Goal: Task Accomplishment & Management: Use online tool/utility

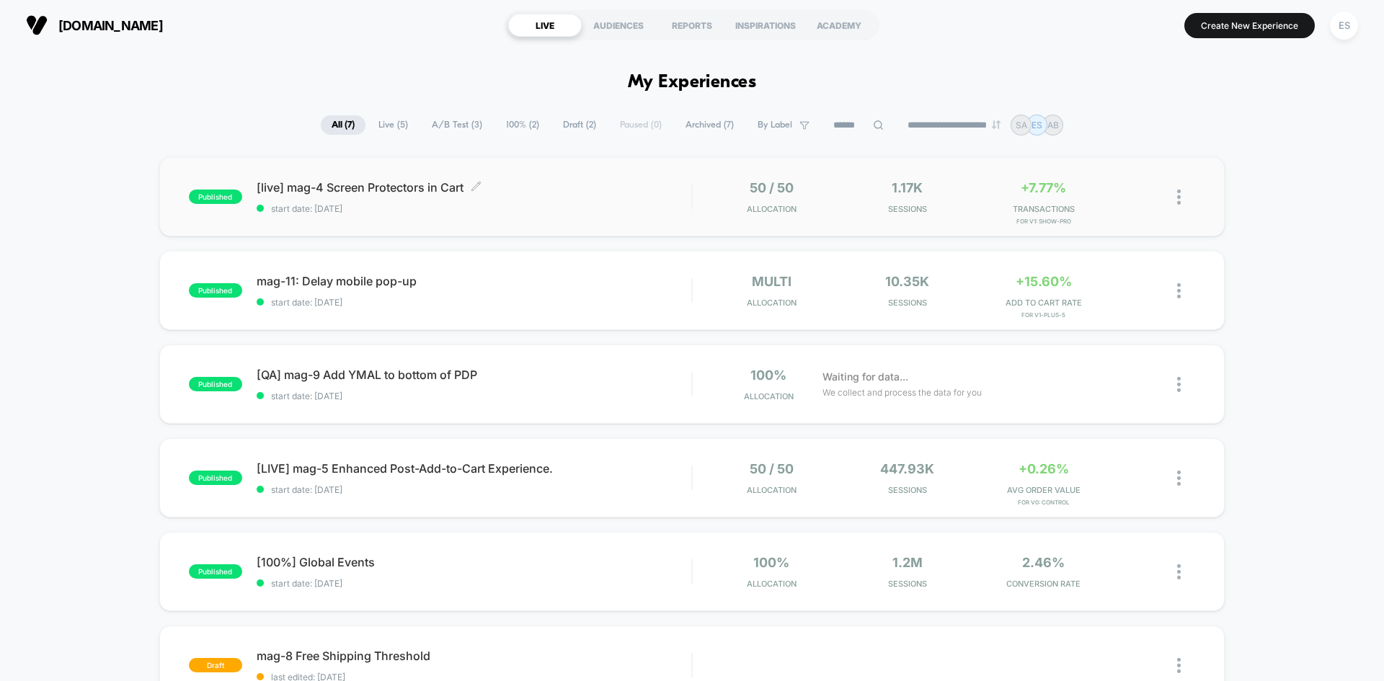
click at [304, 185] on span "[live] mag-4 Screen Protectors in Cart Click to edit experience details" at bounding box center [474, 187] width 435 height 14
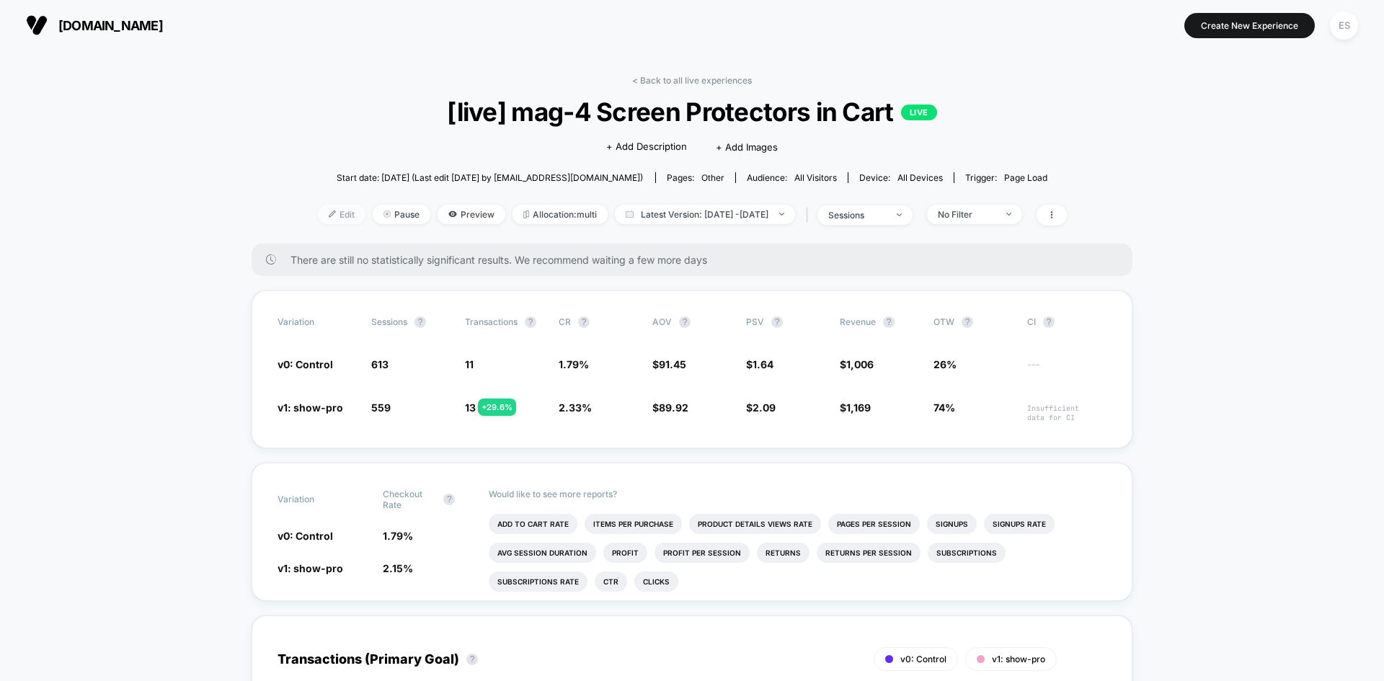
click at [318, 215] on span "Edit" at bounding box center [342, 214] width 48 height 19
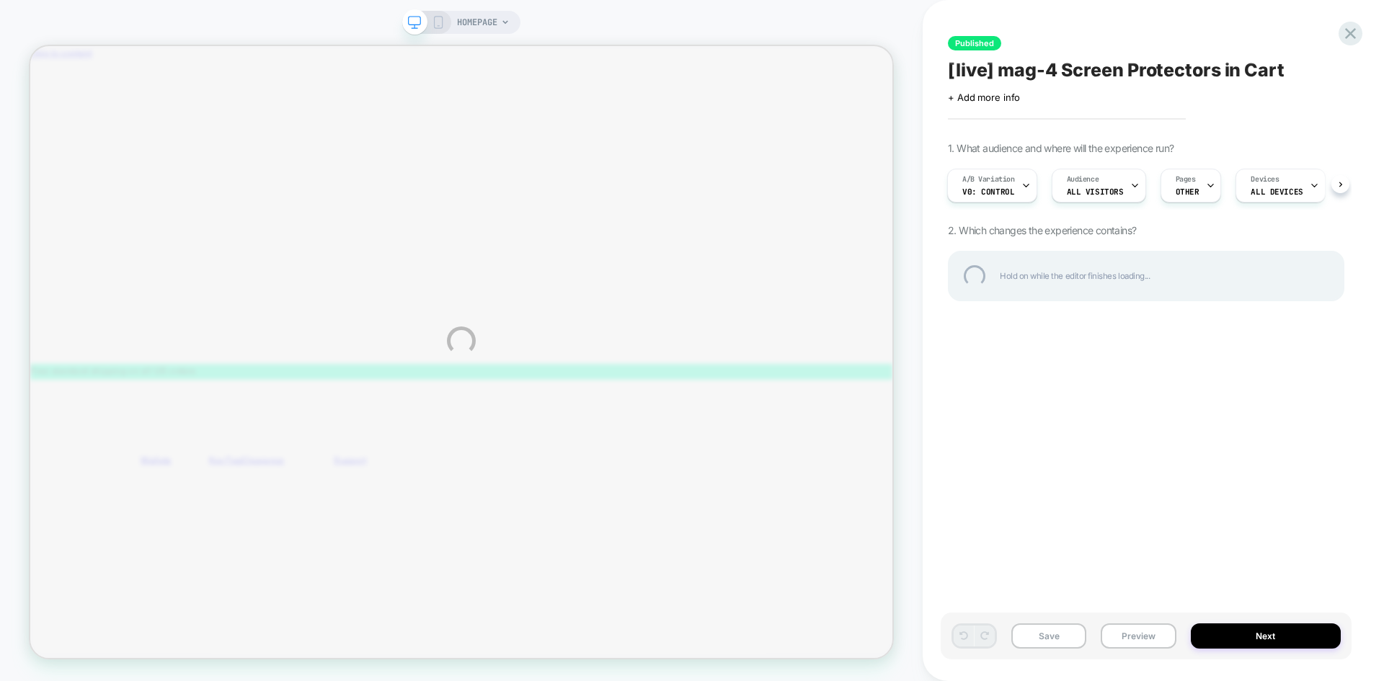
click at [1079, 370] on div "HOMEPAGE Published [live] mag-4 Screen Protectors in Cart Click to edit experie…" at bounding box center [692, 340] width 1384 height 681
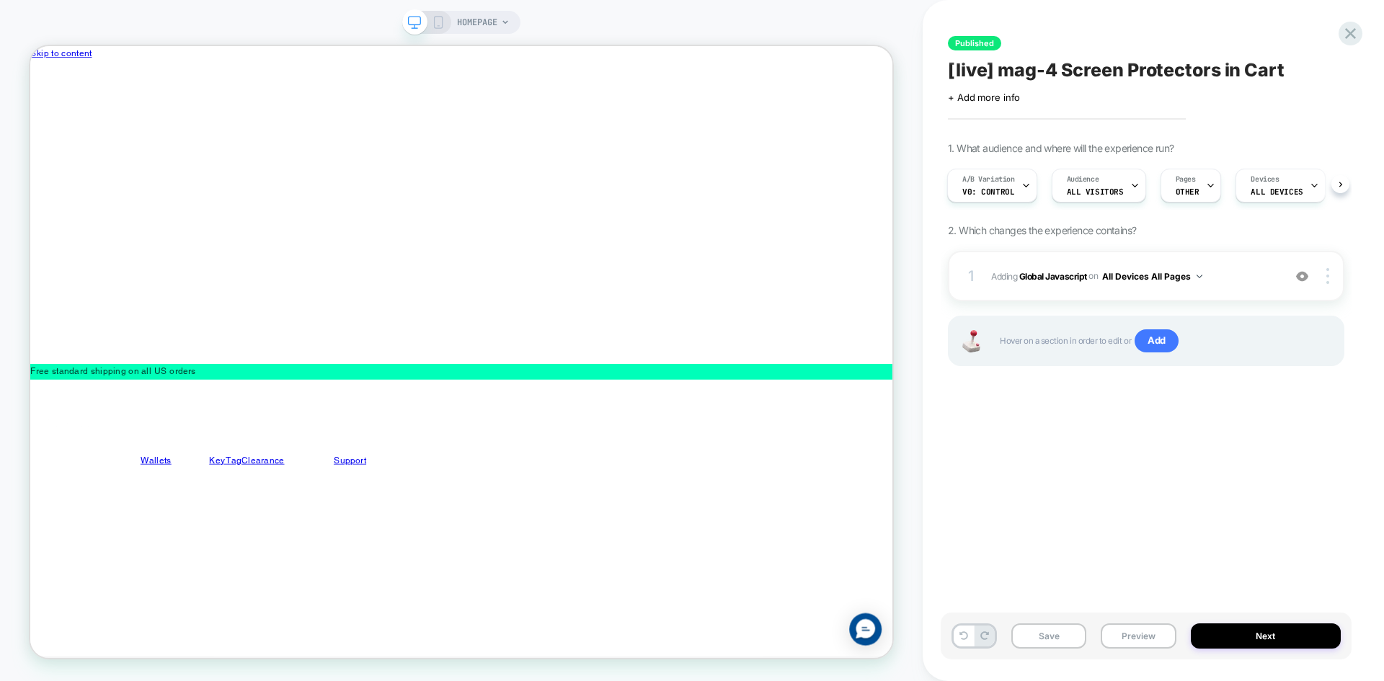
scroll to position [0, 1]
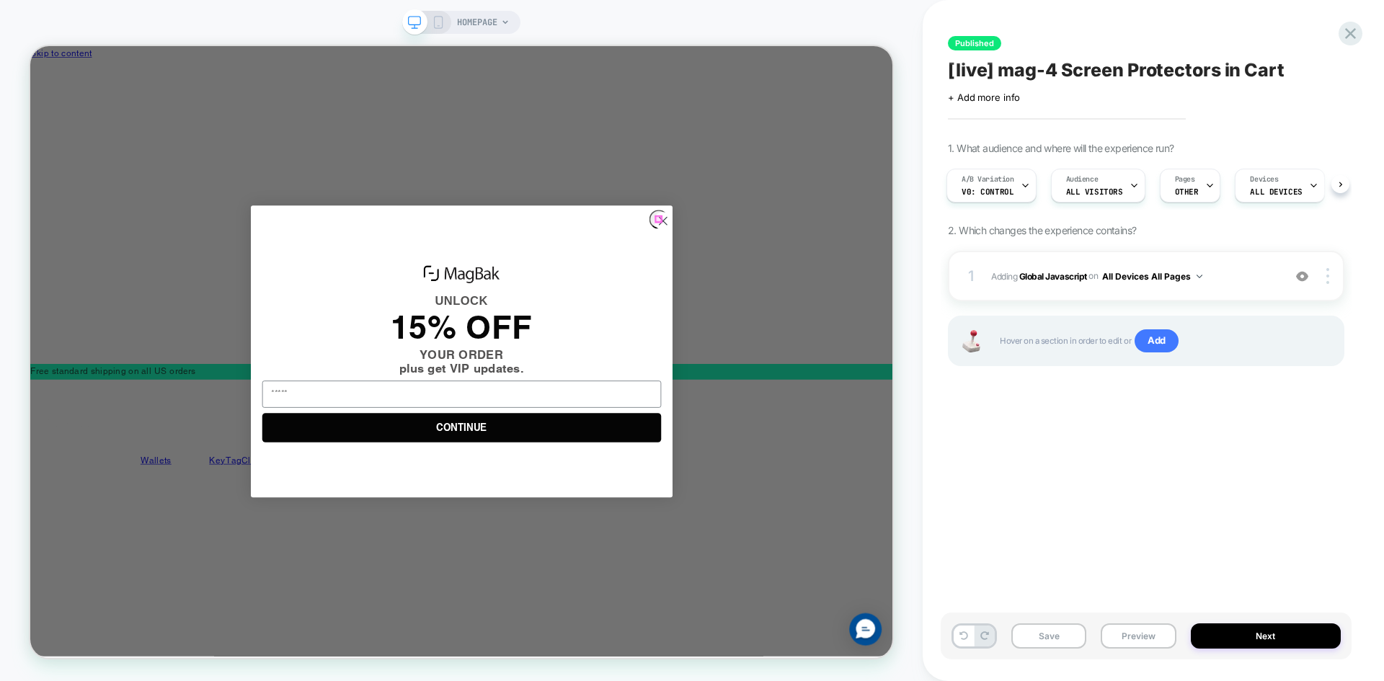
click at [869, 277] on circle "Close dialog" at bounding box center [873, 279] width 24 height 24
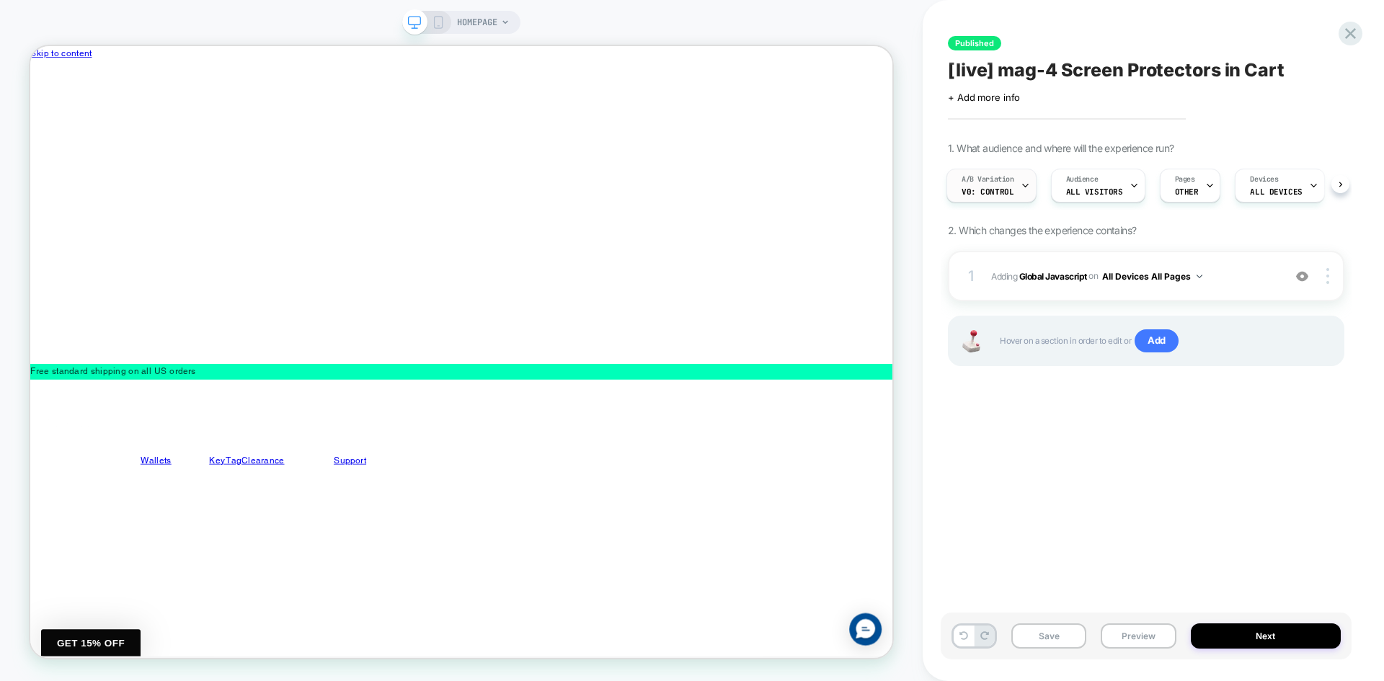
click at [1020, 197] on div "A/B Variation v0: Control" at bounding box center [987, 185] width 81 height 32
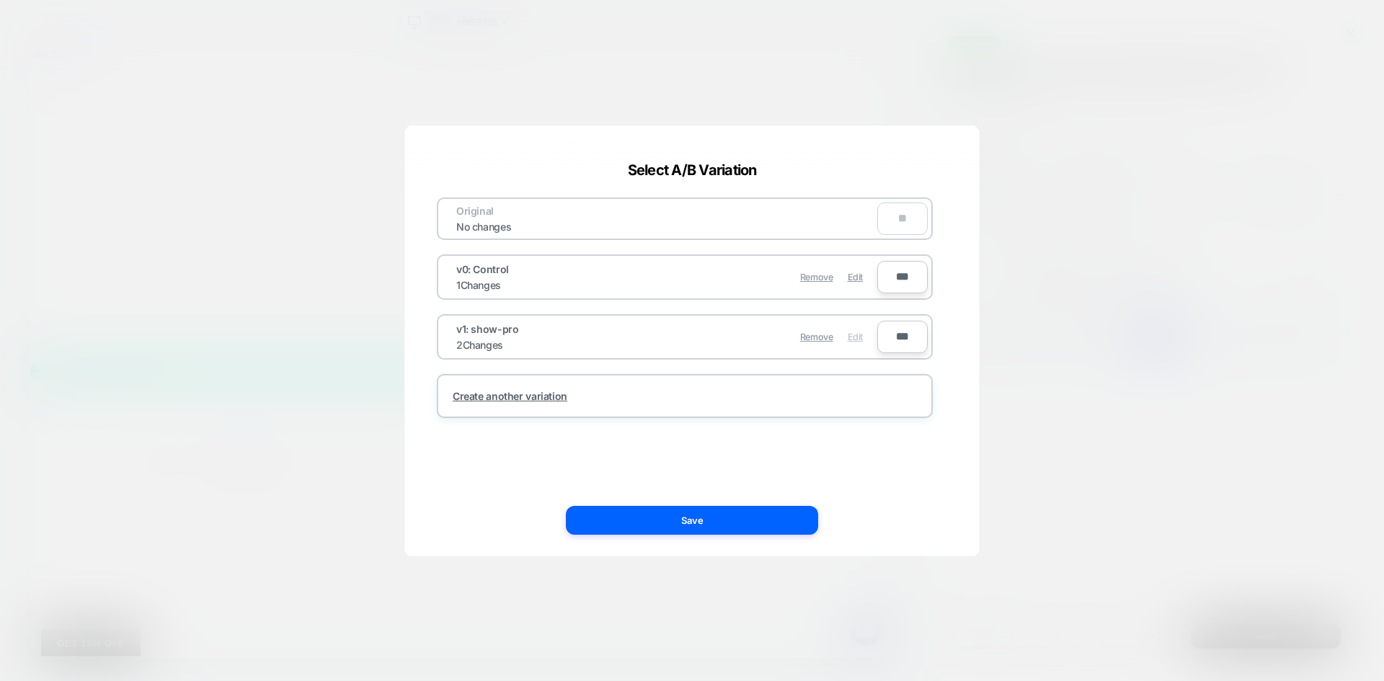
click at [852, 336] on span "Edit" at bounding box center [855, 337] width 15 height 11
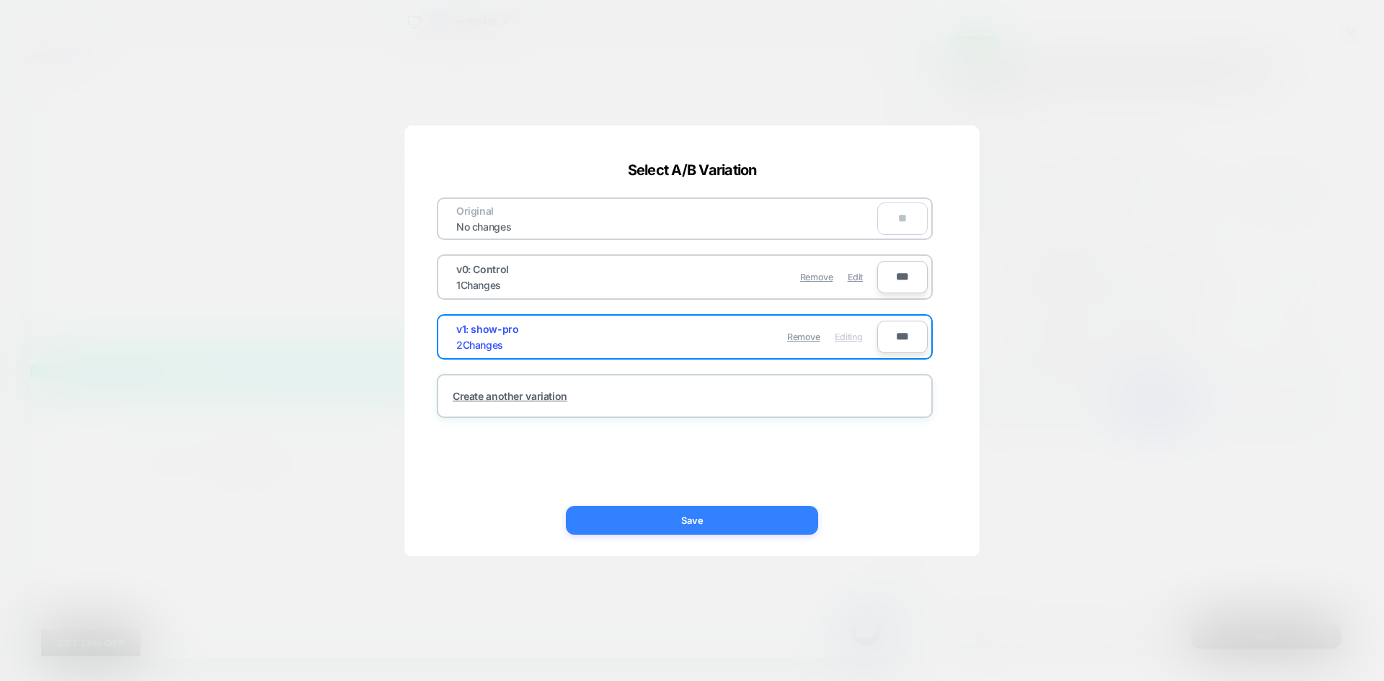
click at [684, 521] on button "Save" at bounding box center [692, 520] width 252 height 29
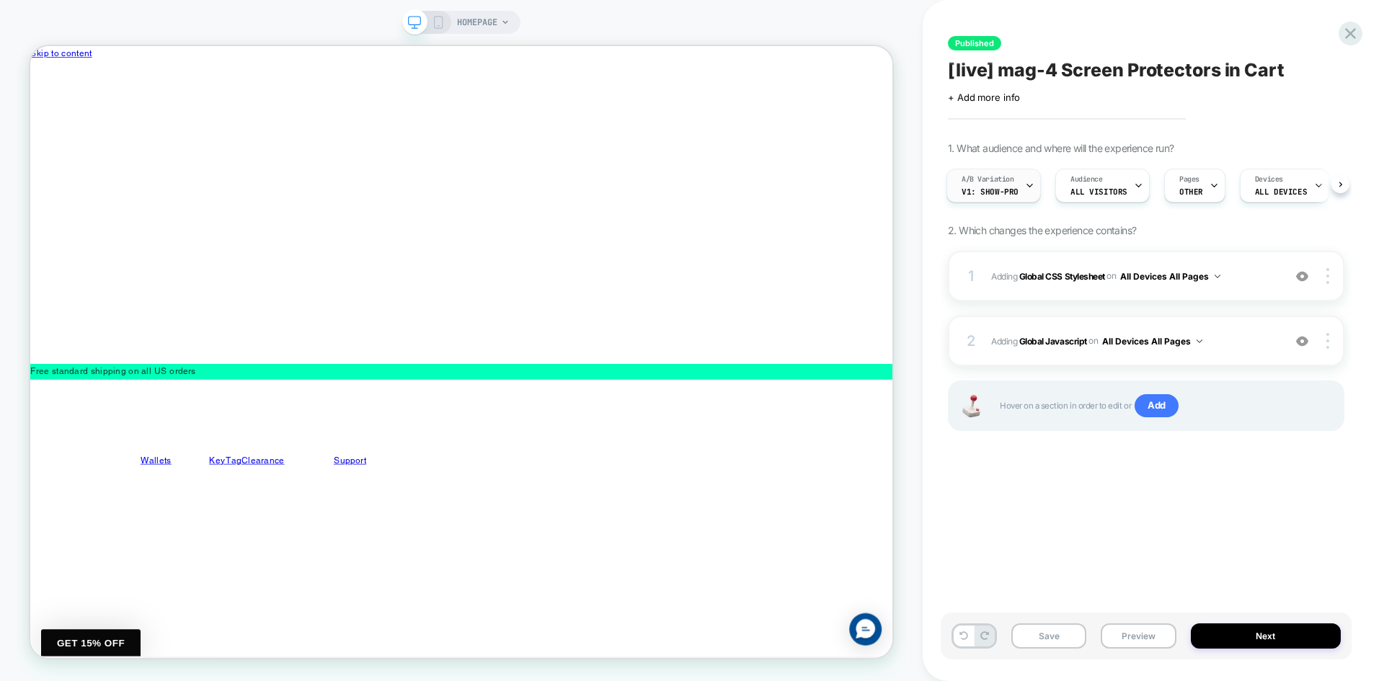
click at [1003, 196] on span "v1: show-pro" at bounding box center [989, 192] width 57 height 10
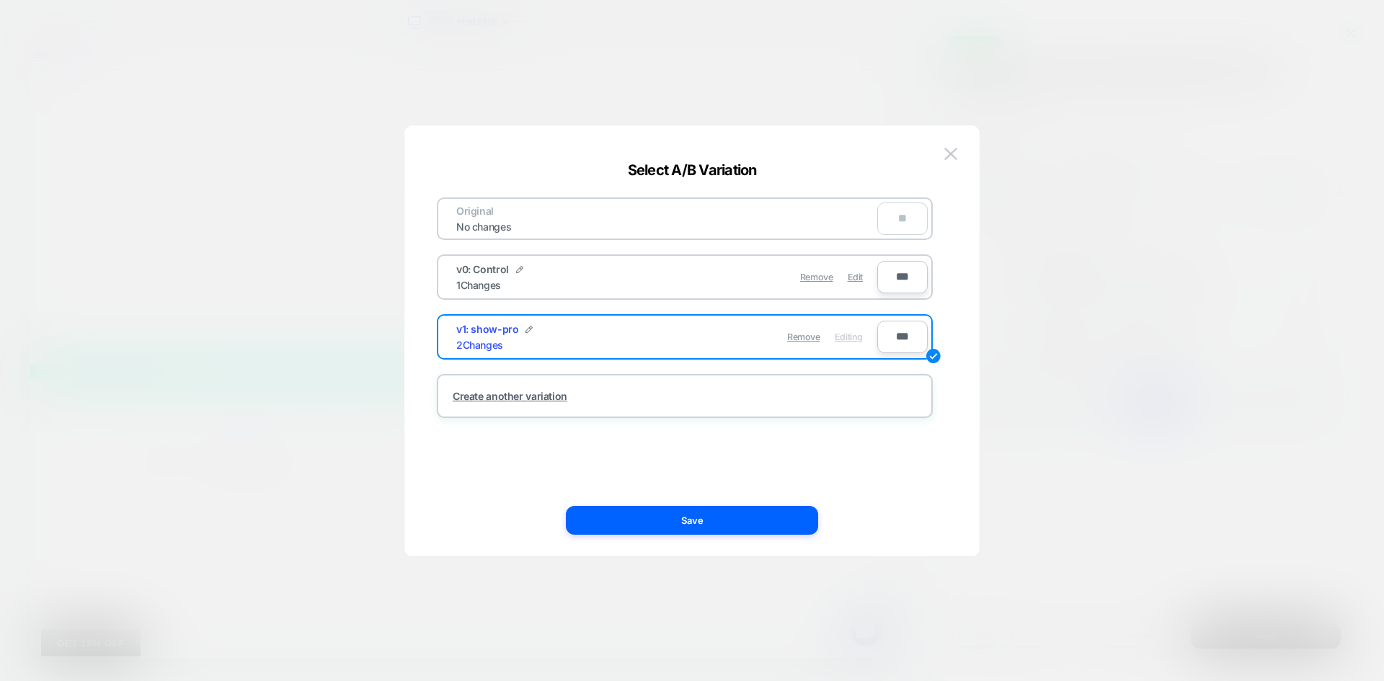
click at [548, 285] on div "v0: Control 1 Changes" at bounding box center [561, 277] width 210 height 28
click at [943, 155] on button at bounding box center [951, 154] width 22 height 22
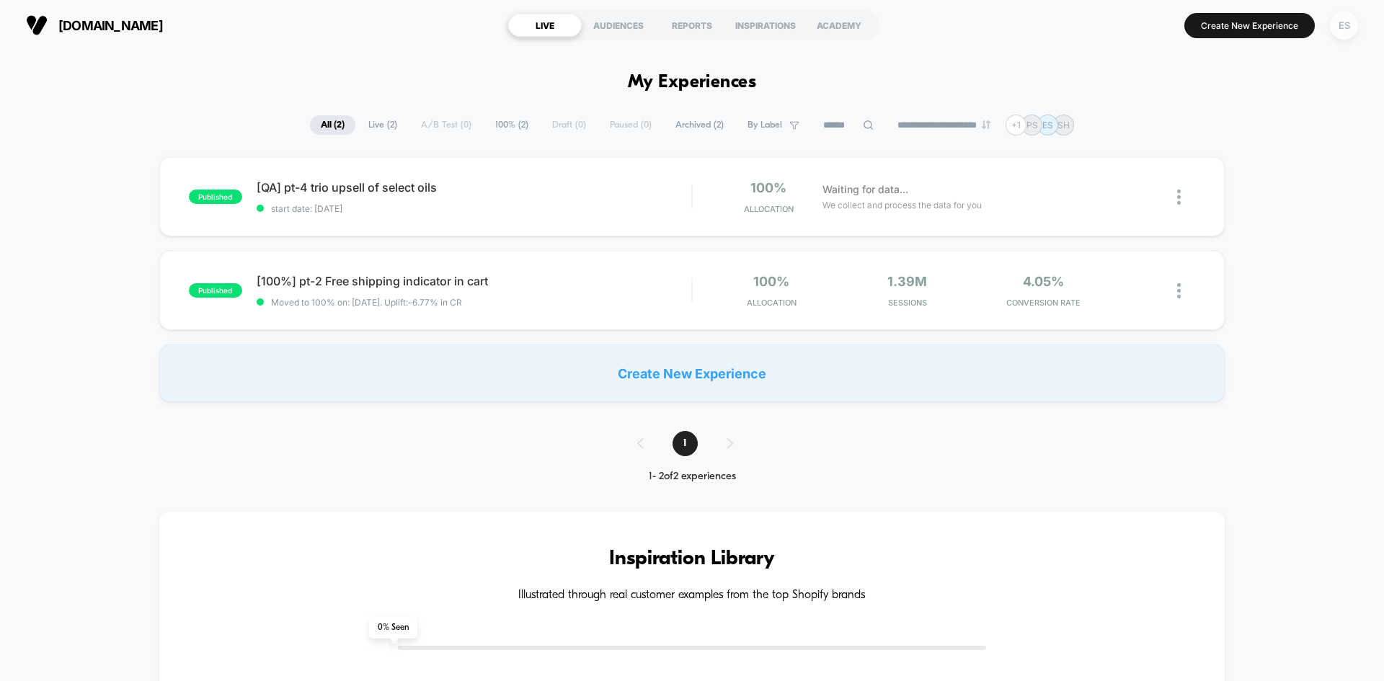
click at [1347, 26] on div "ES" at bounding box center [1344, 26] width 28 height 28
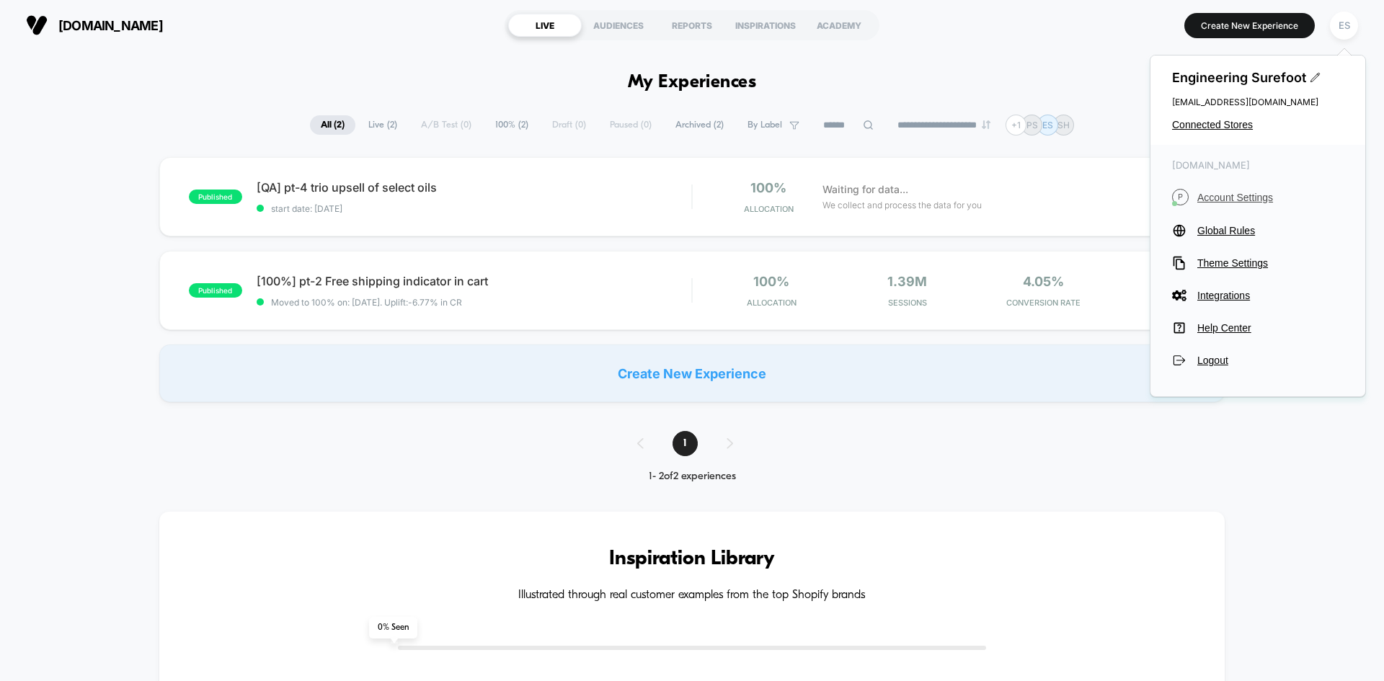
click at [1219, 201] on span "Account Settings" at bounding box center [1270, 198] width 146 height 12
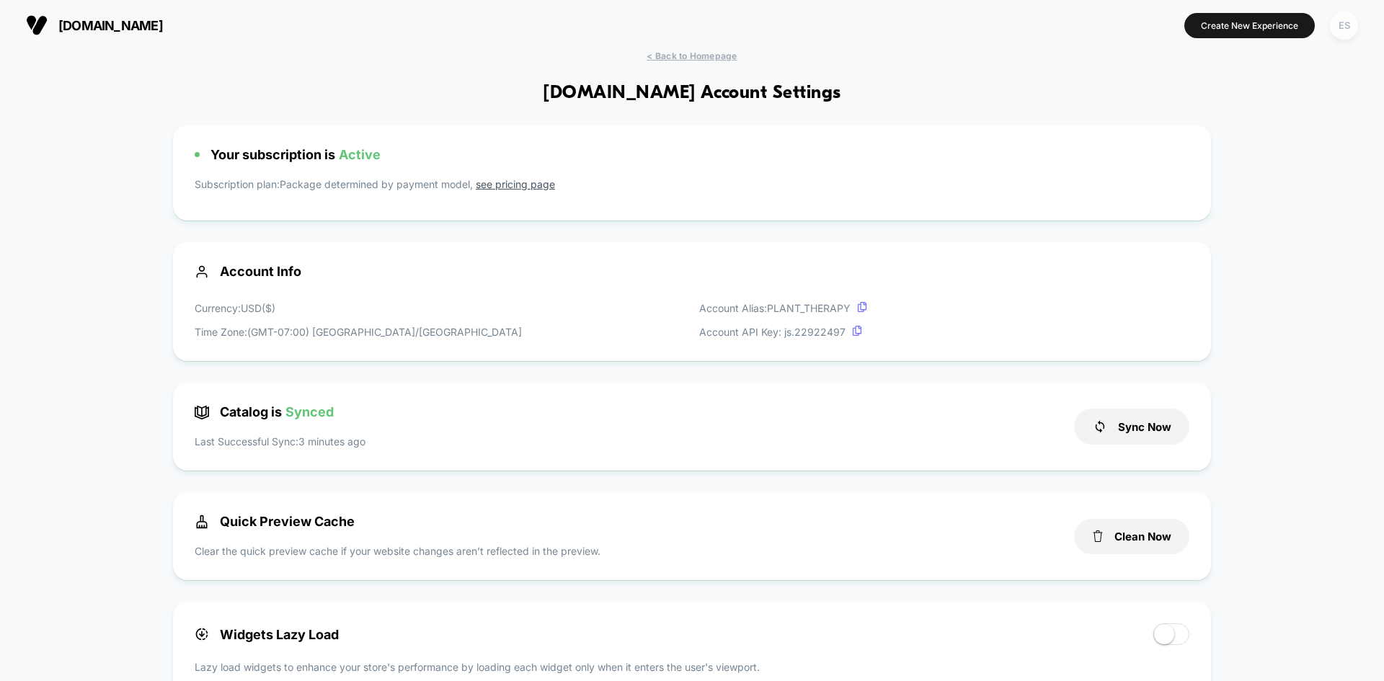
click at [1344, 26] on div "ES" at bounding box center [1344, 26] width 28 height 28
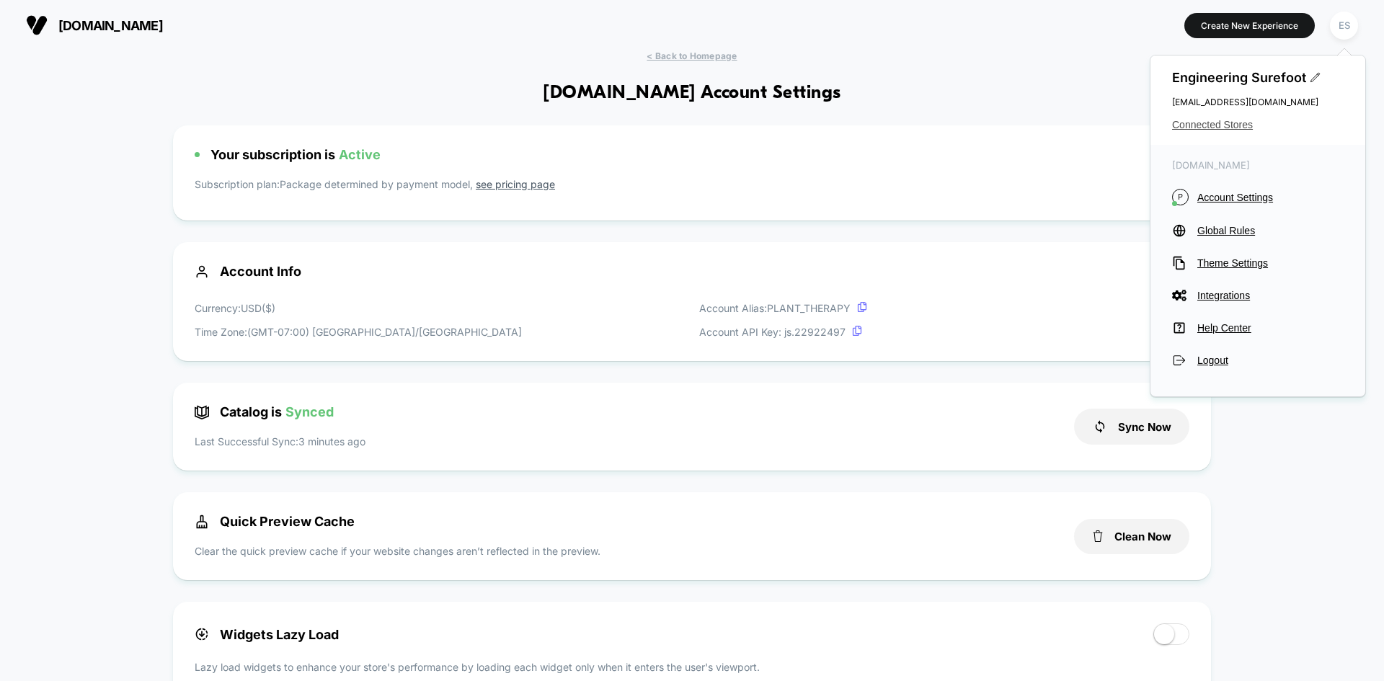
click at [1211, 126] on span "Connected Stores" at bounding box center [1258, 125] width 172 height 12
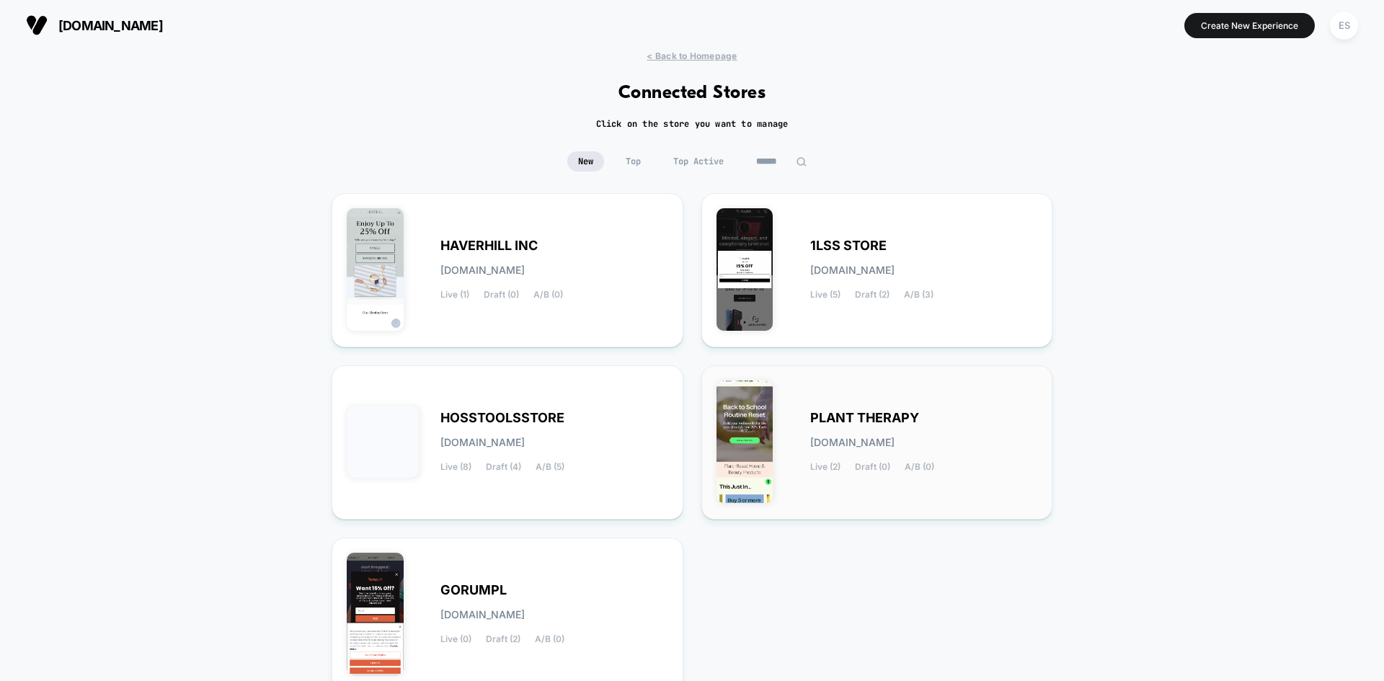
click at [858, 414] on span "PLANT THERAPY" at bounding box center [864, 418] width 109 height 10
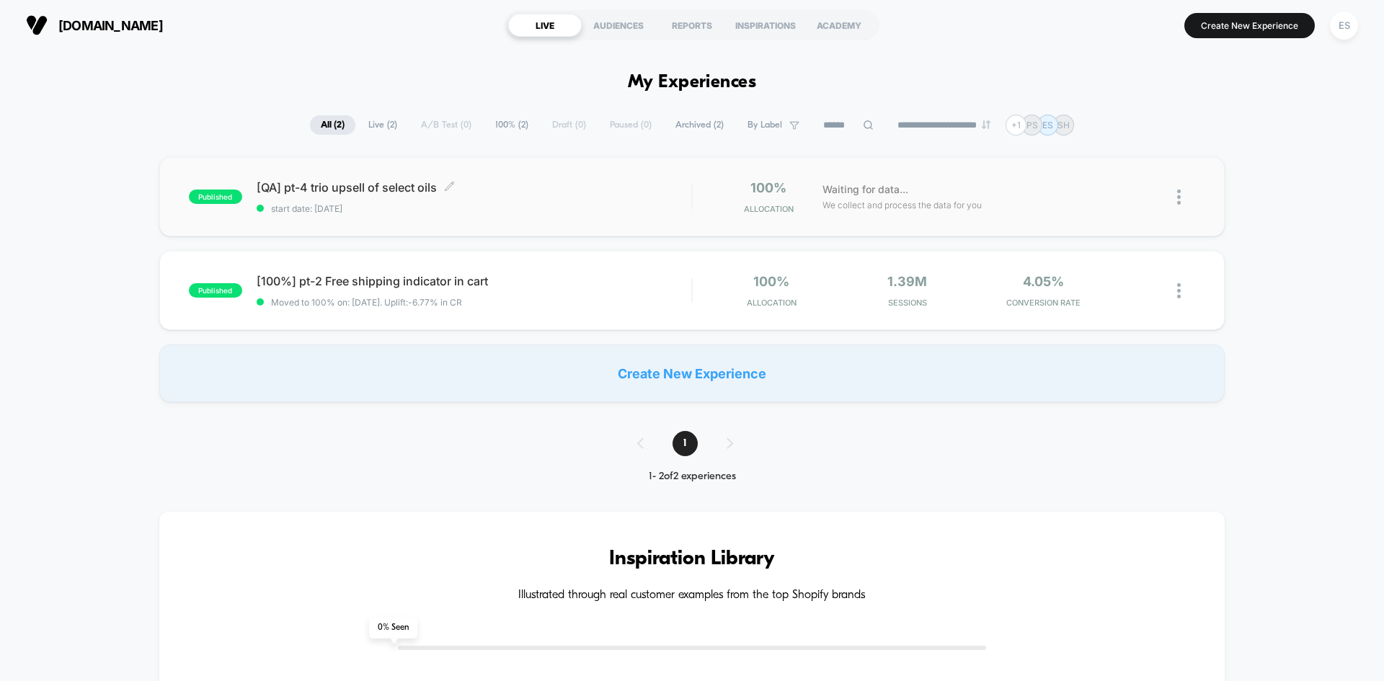
click at [319, 184] on span "[QA] pt-4 trio upsell of select oils Click to edit experience details" at bounding box center [474, 187] width 435 height 14
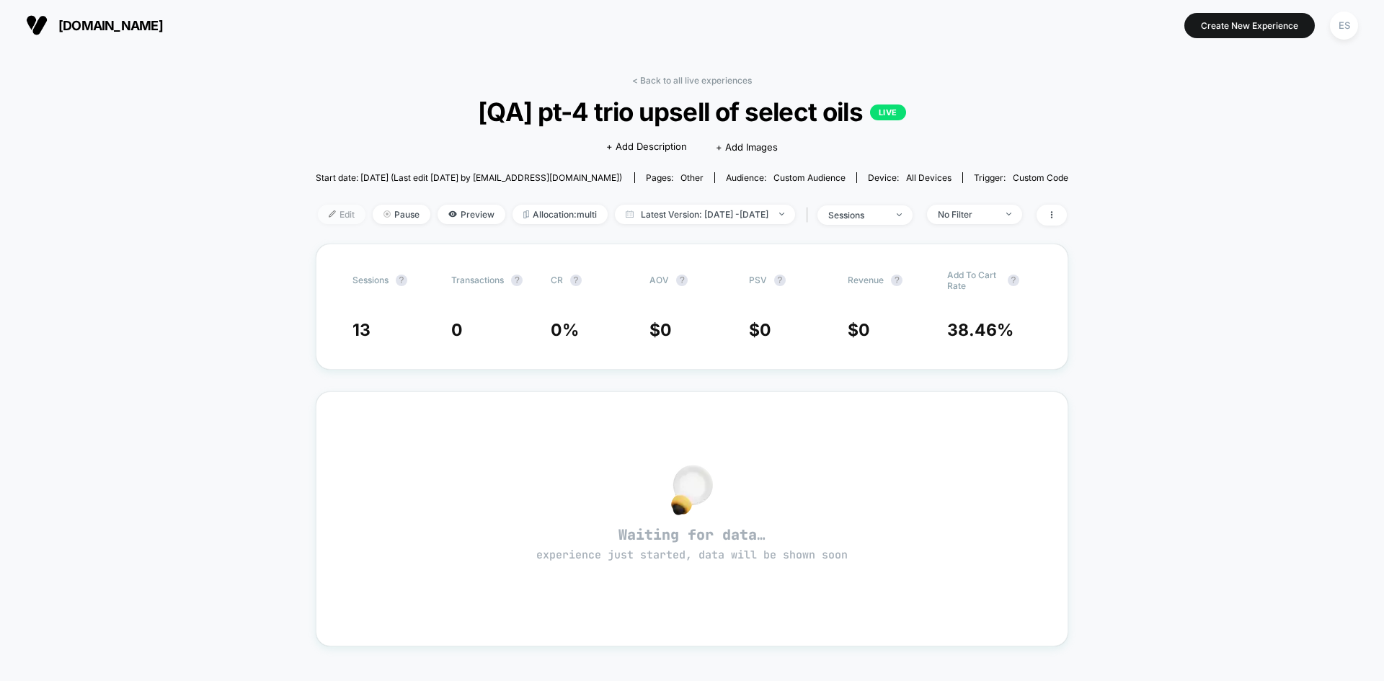
drag, startPoint x: 308, startPoint y: 213, endPoint x: 280, endPoint y: 229, distance: 32.6
click at [318, 213] on span "Edit" at bounding box center [342, 214] width 48 height 19
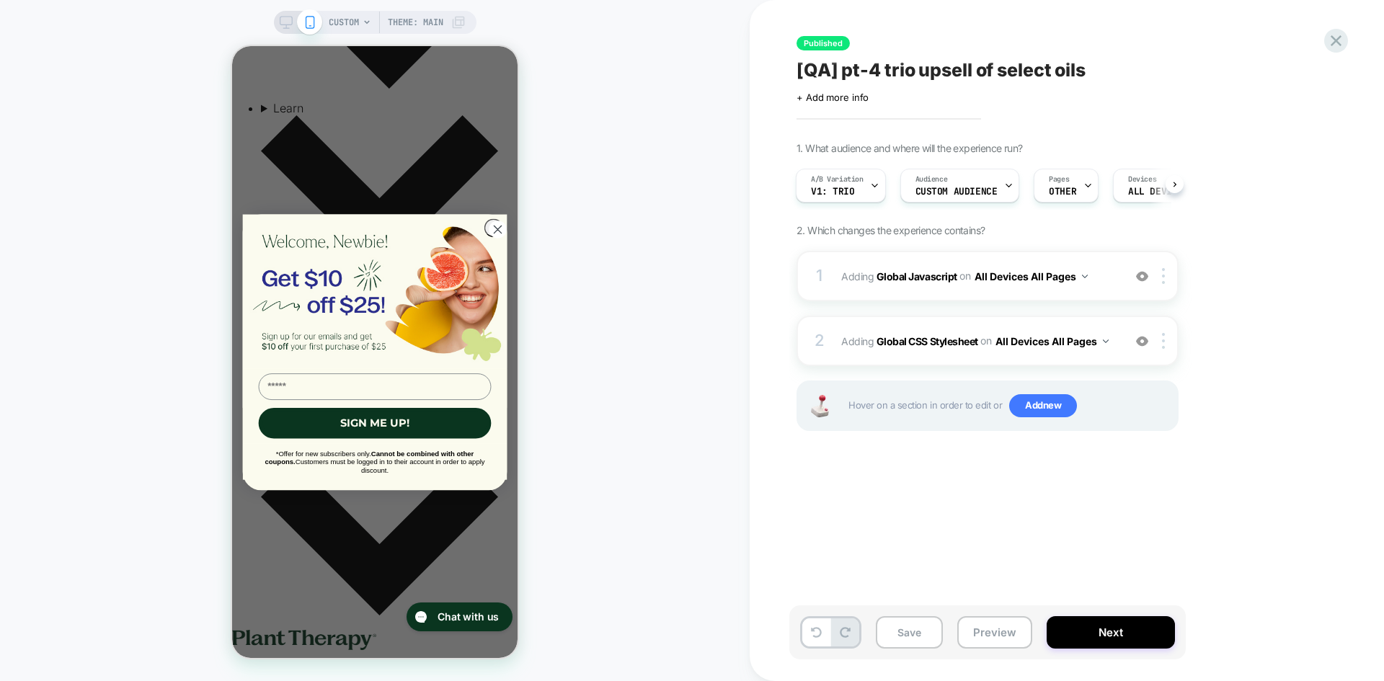
scroll to position [485, 0]
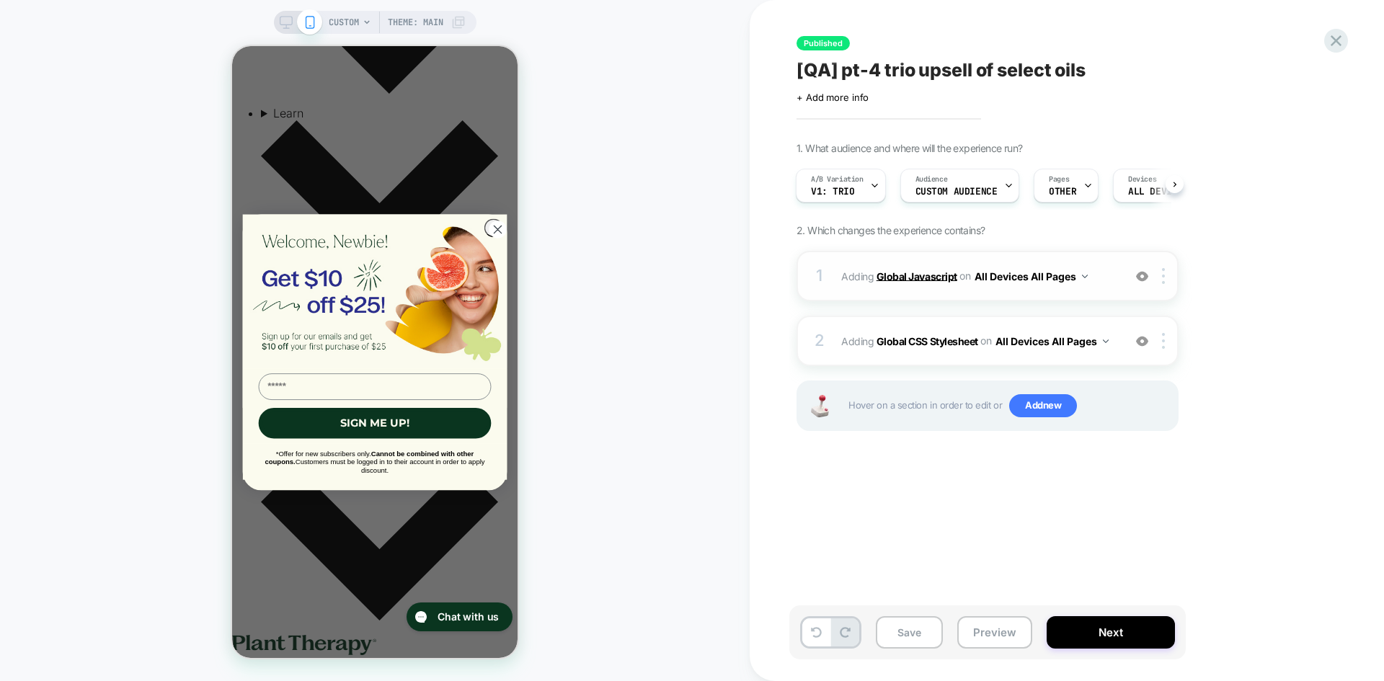
click at [919, 275] on b "Global Javascript" at bounding box center [916, 276] width 81 height 12
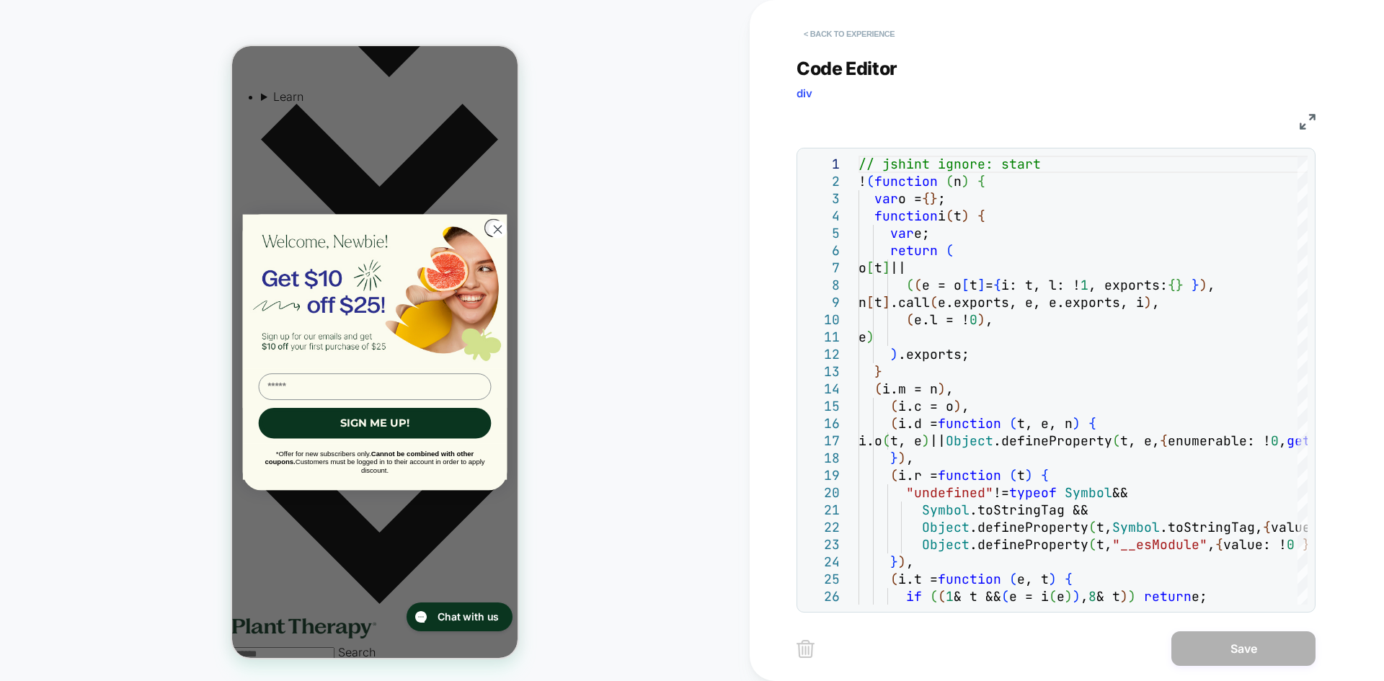
click at [831, 29] on button "< Back to experience" at bounding box center [848, 33] width 105 height 23
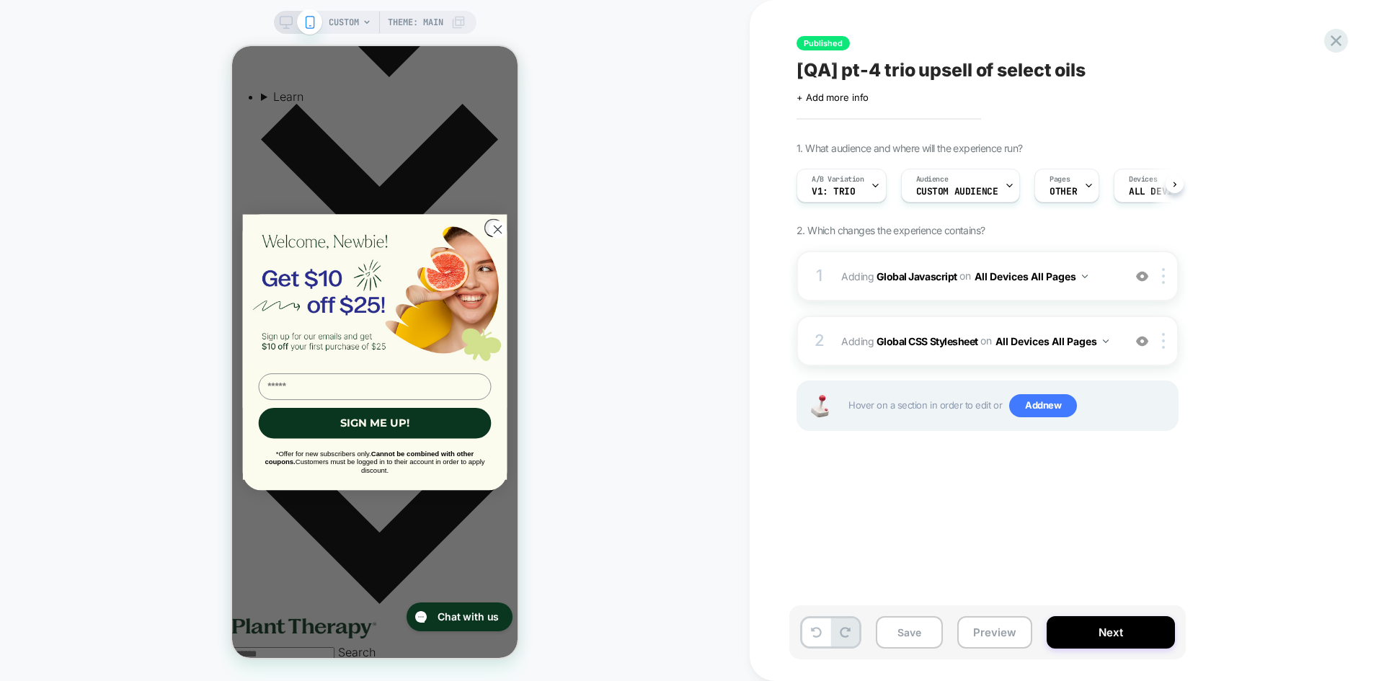
scroll to position [0, 1]
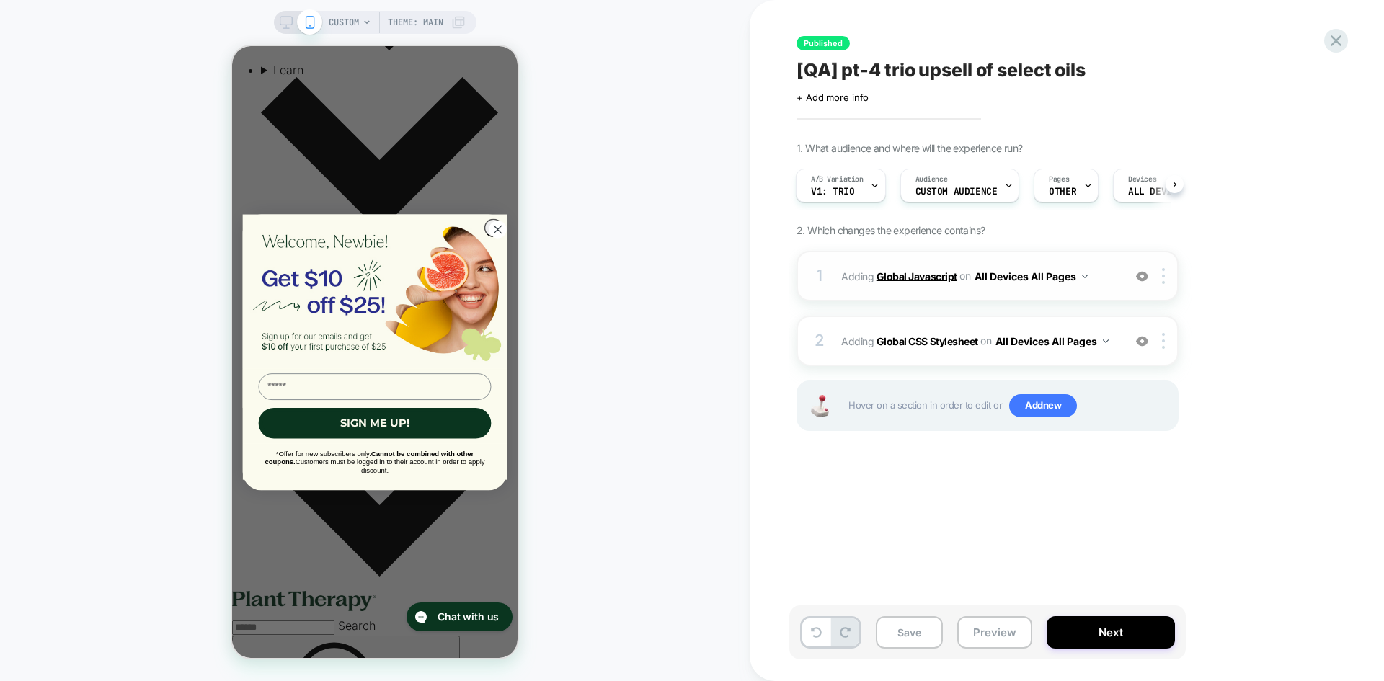
click at [922, 277] on b "Global Javascript" at bounding box center [916, 276] width 81 height 12
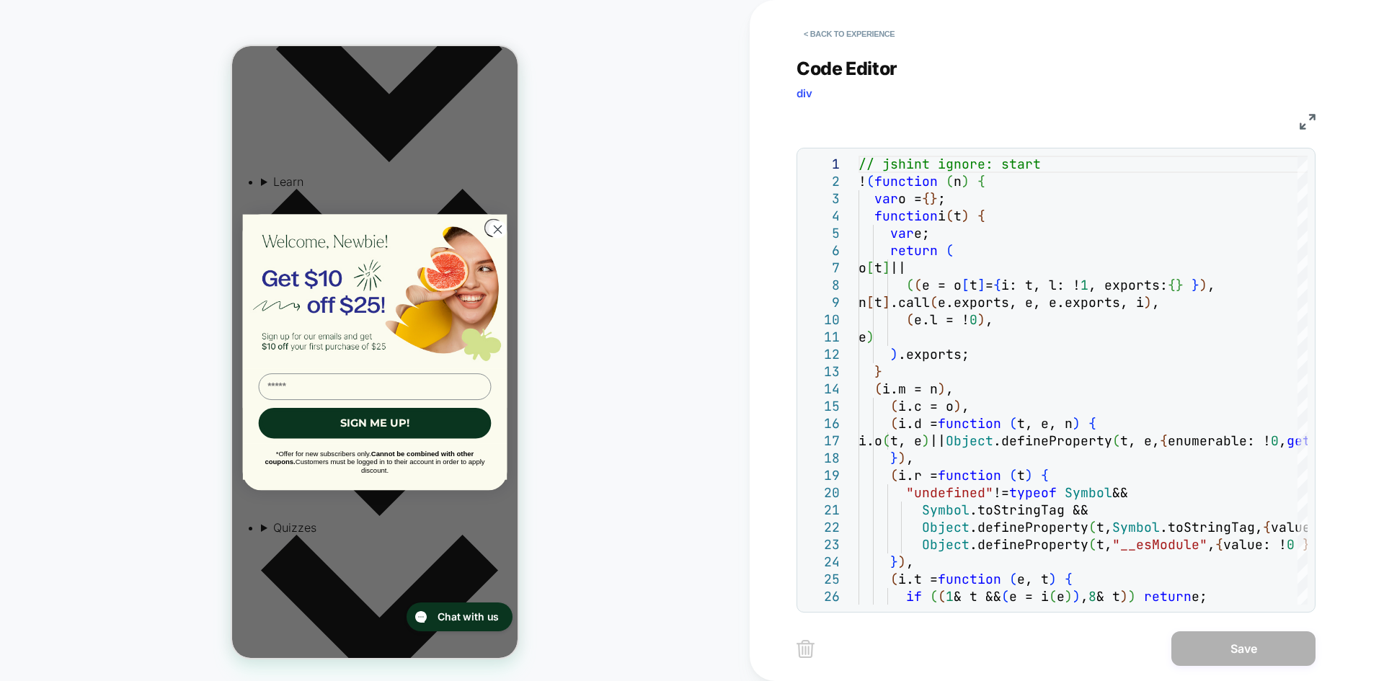
scroll to position [490, 0]
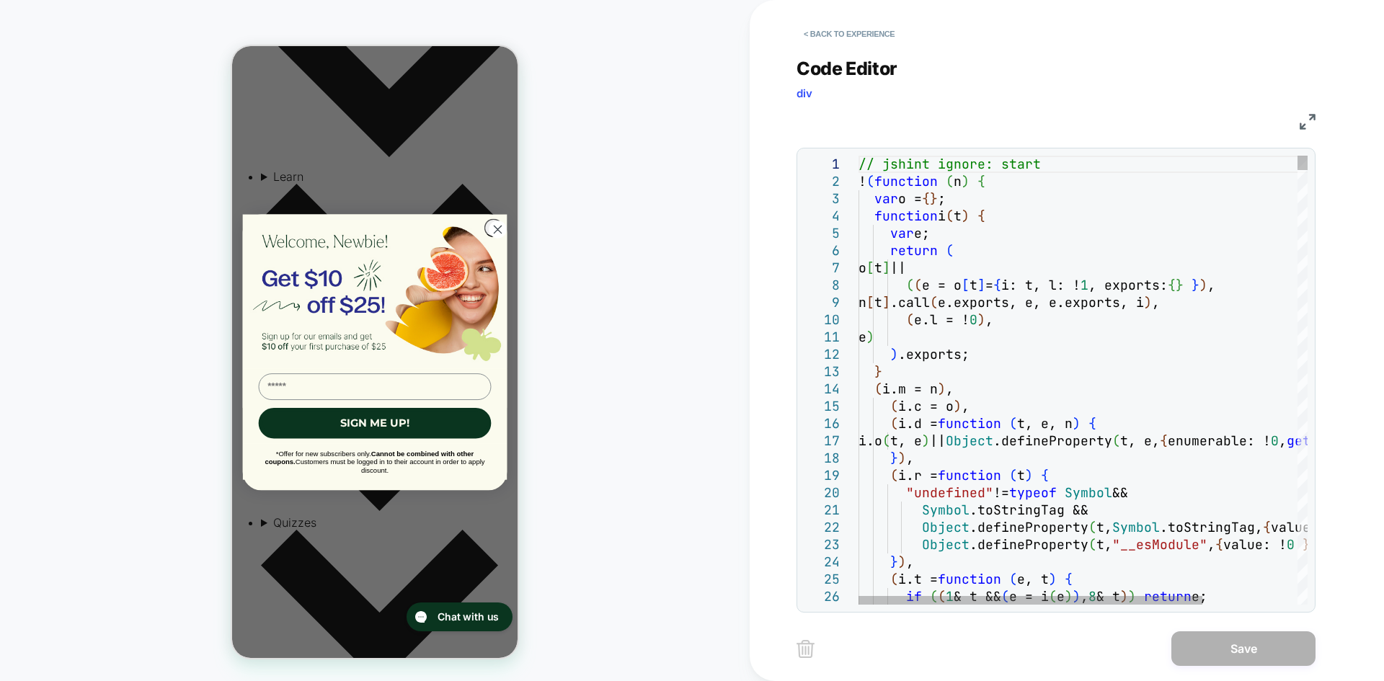
type textarea "**********"
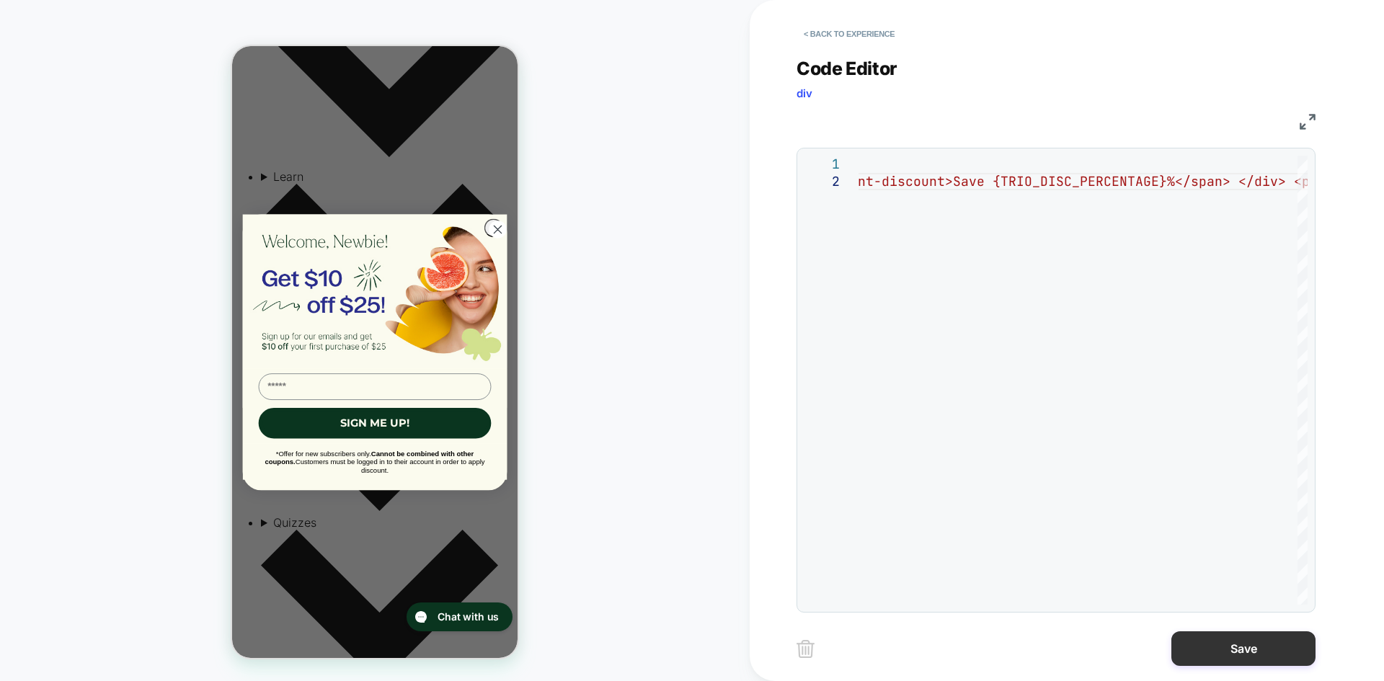
click at [1234, 641] on button "Save" at bounding box center [1243, 648] width 144 height 35
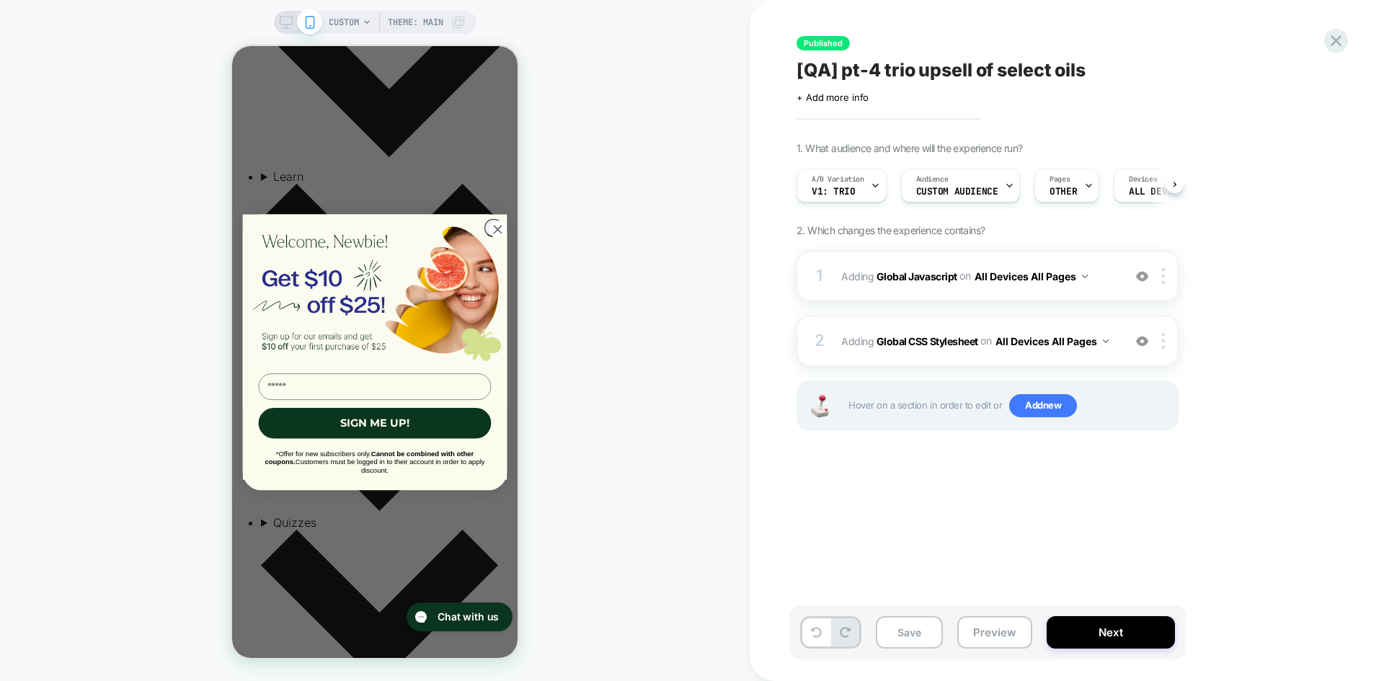
scroll to position [0, 1]
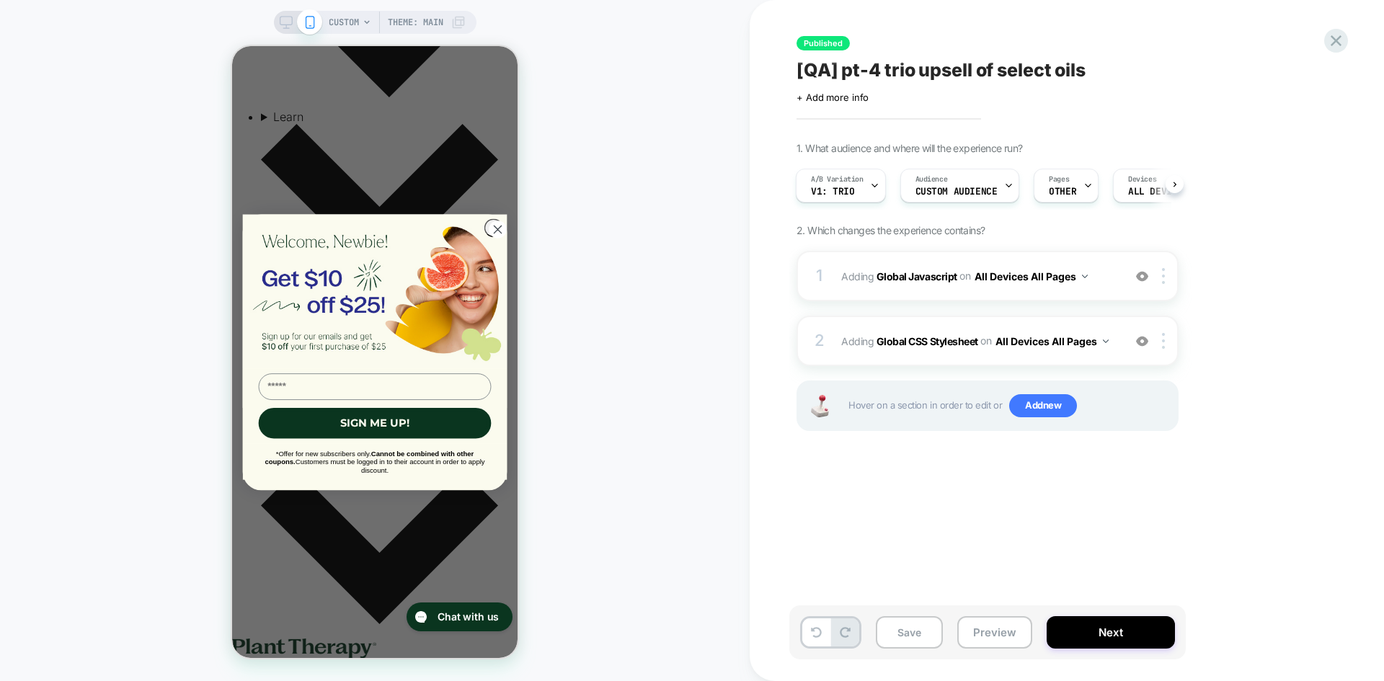
click at [1119, 653] on div "Save Preview Next" at bounding box center [987, 632] width 396 height 54
click at [1112, 633] on button "Next" at bounding box center [1110, 632] width 128 height 32
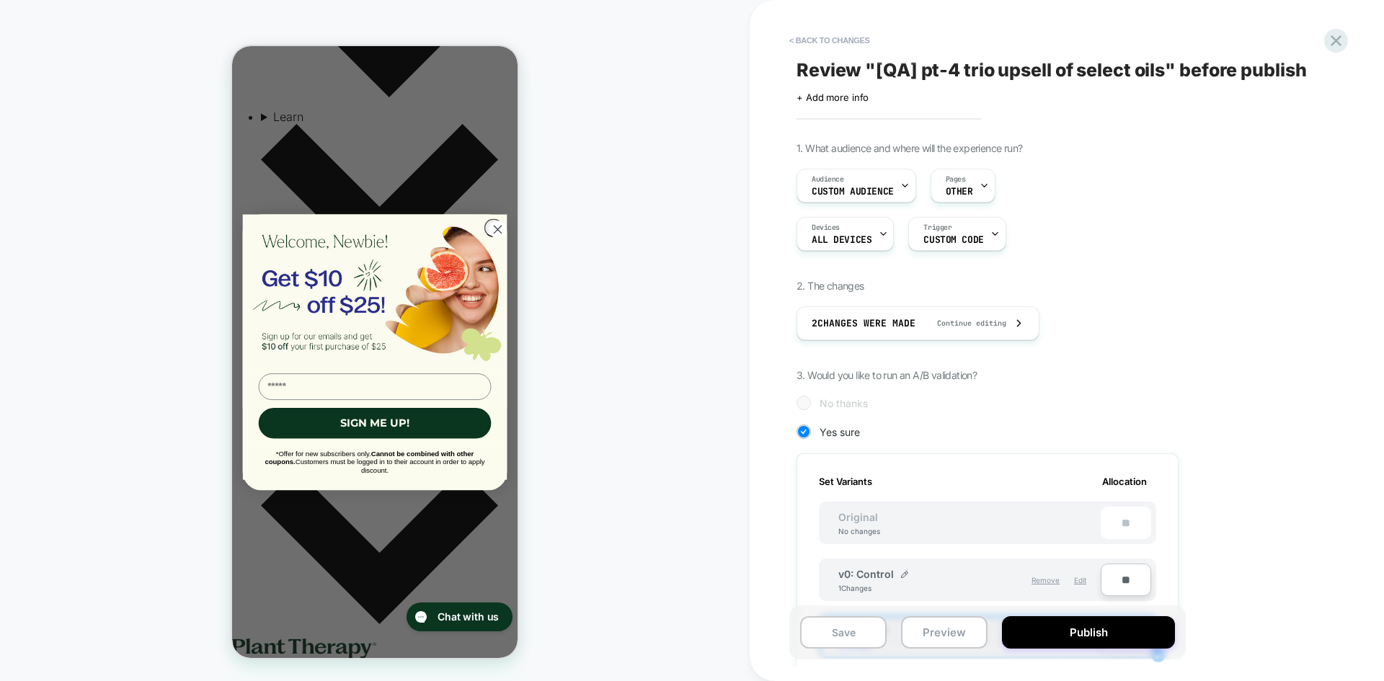
scroll to position [0, 1]
click at [1113, 633] on button "Publish" at bounding box center [1088, 632] width 173 height 32
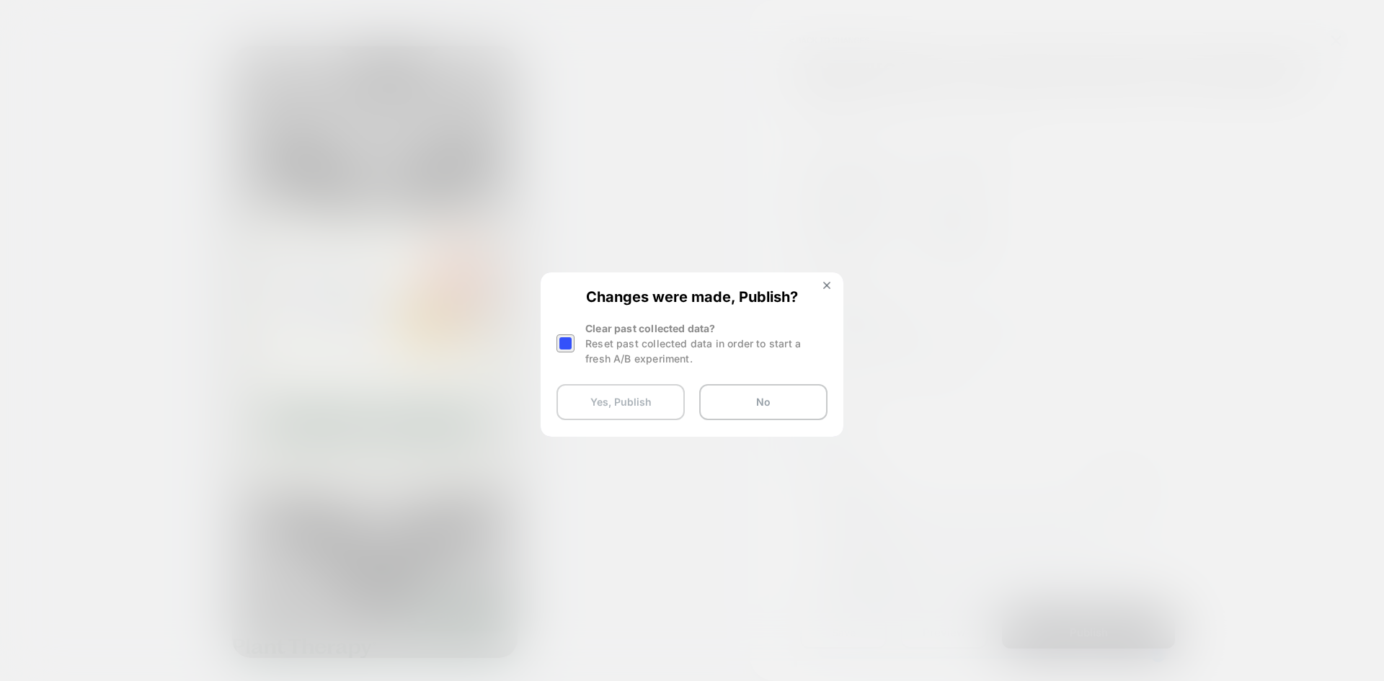
click at [610, 417] on button "Yes, Publish" at bounding box center [620, 402] width 128 height 36
